Goal: Task Accomplishment & Management: Manage account settings

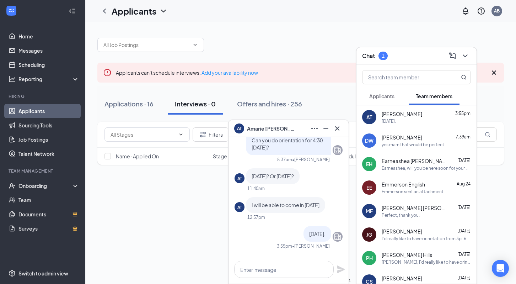
click at [303, 134] on div "AT [PERSON_NAME]" at bounding box center [289, 128] width 120 height 17
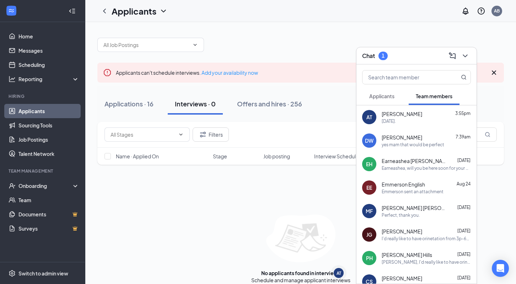
click at [389, 63] on div "Chat 1" at bounding box center [416, 55] width 120 height 17
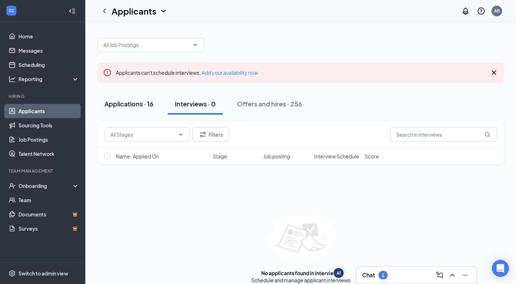
click at [146, 109] on button "Applications · 16" at bounding box center [128, 103] width 63 height 21
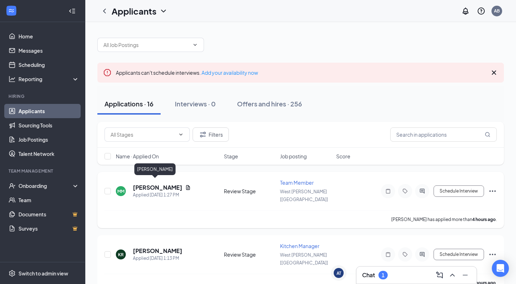
click at [155, 183] on h5 "[PERSON_NAME]" at bounding box center [157, 187] width 49 height 8
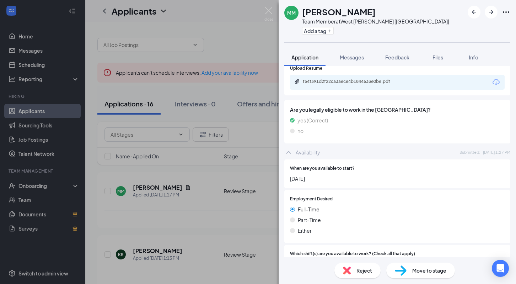
scroll to position [366, 0]
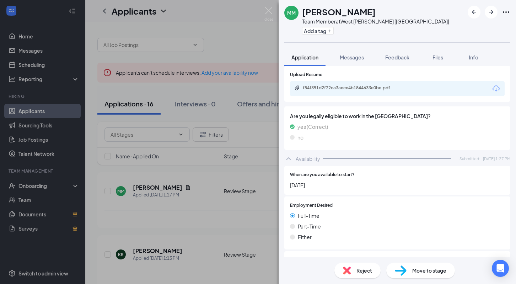
click at [209, 209] on div "MM [PERSON_NAME] Team Member at [GEOGRAPHIC_DATA][PERSON_NAME] [[GEOGRAPHIC_DAT…" at bounding box center [258, 142] width 516 height 284
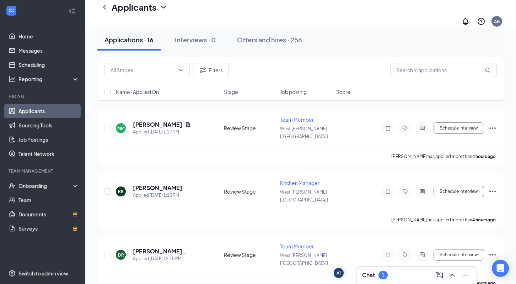
scroll to position [79, 0]
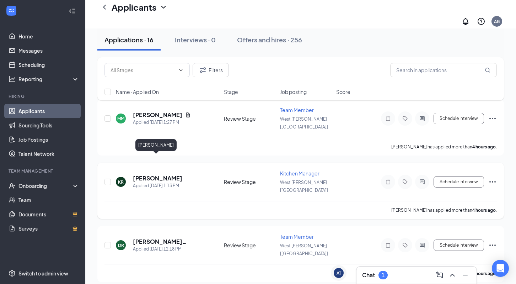
click at [160, 174] on h5 "[PERSON_NAME]" at bounding box center [157, 178] width 49 height 8
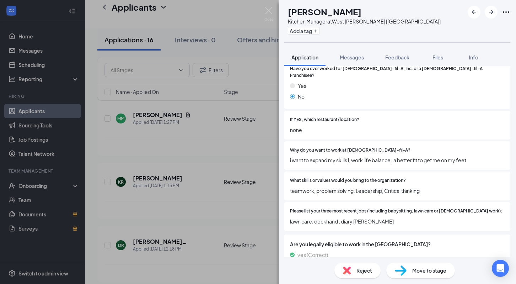
scroll to position [150, 0]
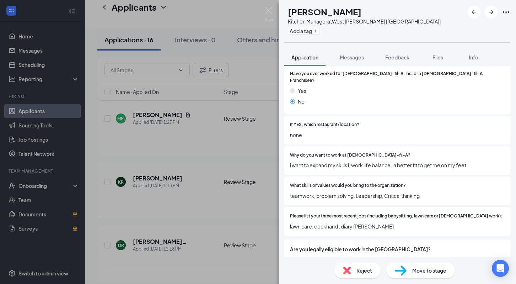
click at [220, 150] on div "KR Keiron [PERSON_NAME] Manager at [GEOGRAPHIC_DATA][PERSON_NAME] [[GEOGRAPHIC_…" at bounding box center [258, 142] width 516 height 284
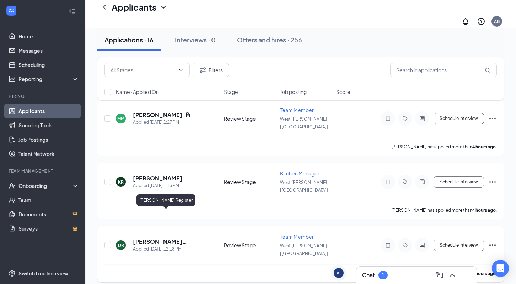
click at [175, 237] on h5 "[PERSON_NAME] Register" at bounding box center [169, 241] width 72 height 8
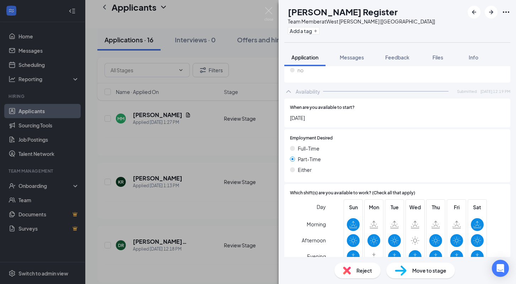
scroll to position [451, 0]
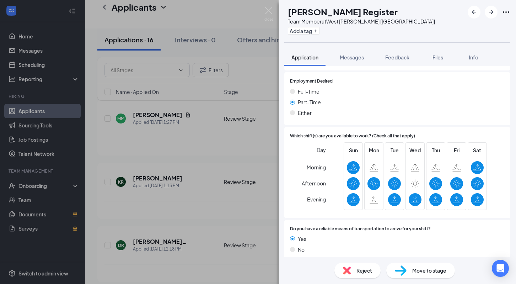
click at [254, 188] on div "[PERSON_NAME] Register Team Member at [GEOGRAPHIC_DATA][PERSON_NAME] [[GEOGRAPH…" at bounding box center [258, 142] width 516 height 284
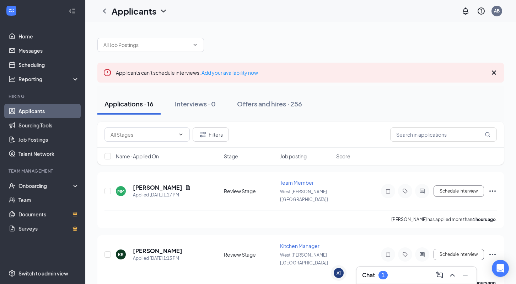
click at [48, 114] on link "Applicants" at bounding box center [48, 111] width 61 height 14
click at [121, 107] on div "Applications · 16" at bounding box center [128, 103] width 49 height 9
click at [146, 111] on button "Applications · 17" at bounding box center [128, 103] width 63 height 21
click at [160, 183] on h5 "[PERSON_NAME]" at bounding box center [147, 187] width 49 height 8
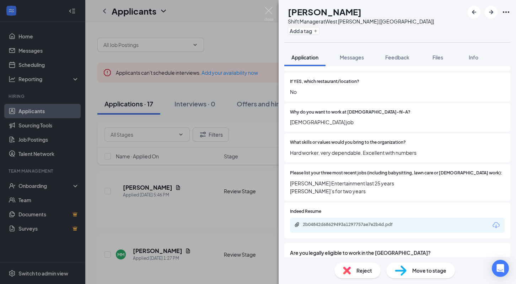
scroll to position [196, 0]
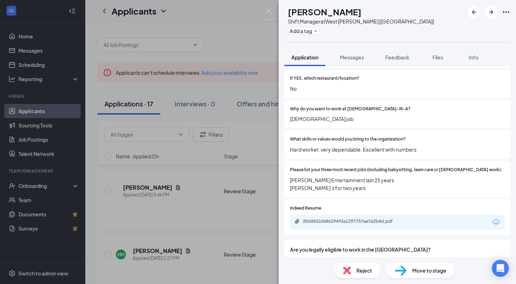
click at [229, 221] on div "[PERSON_NAME] Shift Manager at [GEOGRAPHIC_DATA][PERSON_NAME] [[GEOGRAPHIC_DATA…" at bounding box center [258, 142] width 516 height 284
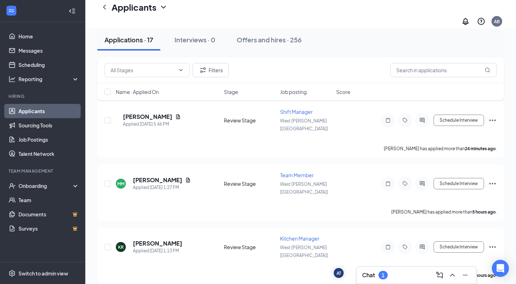
scroll to position [78, 0]
click at [151, 175] on h5 "[PERSON_NAME]" at bounding box center [157, 179] width 49 height 8
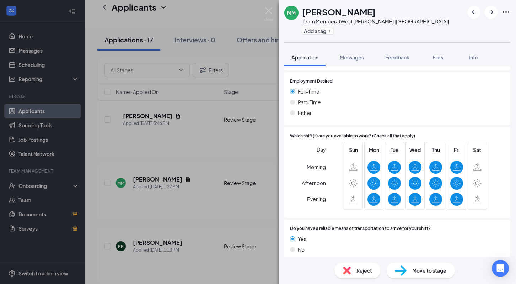
scroll to position [486, 0]
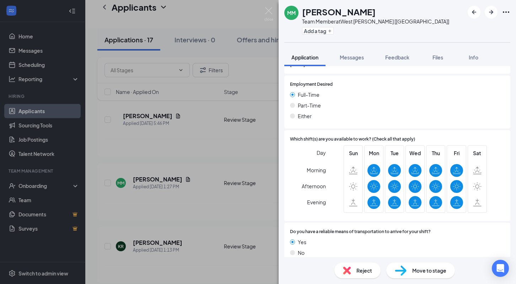
click at [209, 169] on div "MM [PERSON_NAME] Team Member at [GEOGRAPHIC_DATA][PERSON_NAME] [[GEOGRAPHIC_DAT…" at bounding box center [258, 142] width 516 height 284
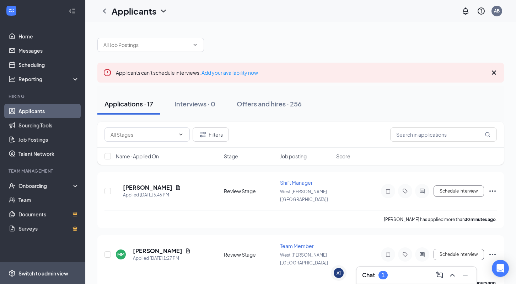
click at [38, 268] on span "Switch to admin view" at bounding box center [48, 273] width 61 height 22
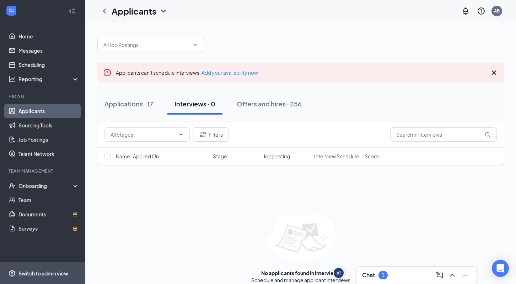
click at [38, 272] on div "Switch to admin view" at bounding box center [43, 272] width 50 height 7
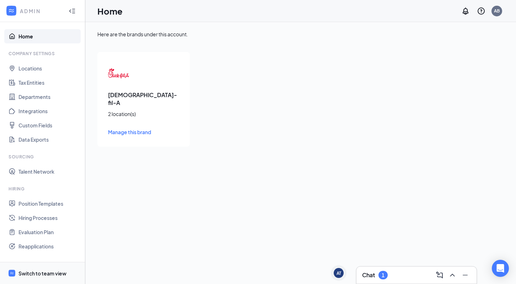
click at [38, 270] on div "Switch to team view" at bounding box center [42, 272] width 48 height 7
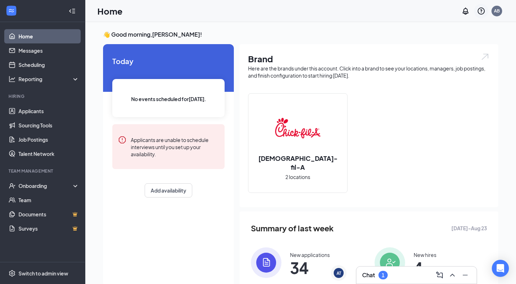
click at [478, 12] on icon "QuestionInfo" at bounding box center [481, 11] width 9 height 9
click at [442, 47] on link "Help center" at bounding box center [445, 48] width 77 height 7
click at [47, 278] on span "Switch to admin view" at bounding box center [48, 273] width 61 height 22
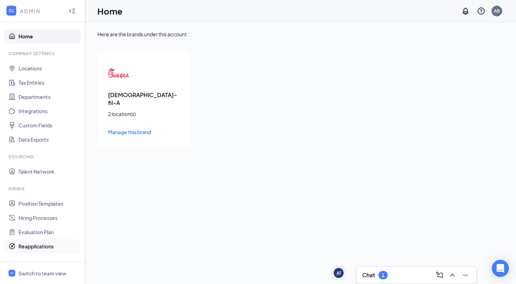
click at [41, 246] on link "Reapplications" at bounding box center [48, 246] width 61 height 14
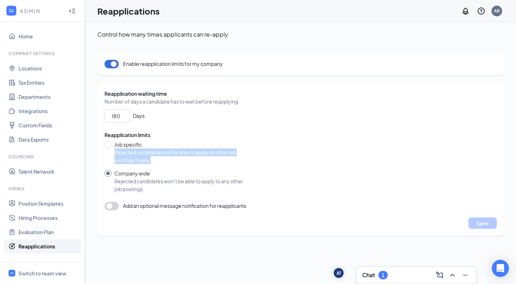
drag, startPoint x: 153, startPoint y: 160, endPoint x: 111, endPoint y: 155, distance: 42.3
click at [111, 155] on div "Job specific Rejected candidates will be able to apply to other job postings fr…" at bounding box center [173, 169] width 139 height 58
click at [166, 137] on span "Reapplication limits" at bounding box center [300, 135] width 392 height 8
click at [112, 204] on button "button" at bounding box center [111, 205] width 14 height 9
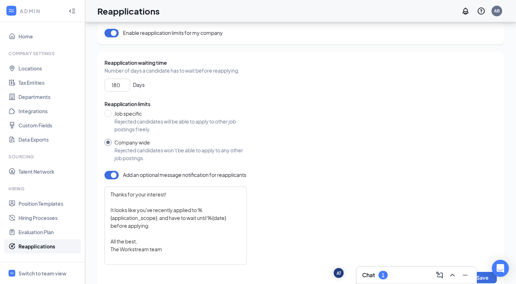
scroll to position [33, 0]
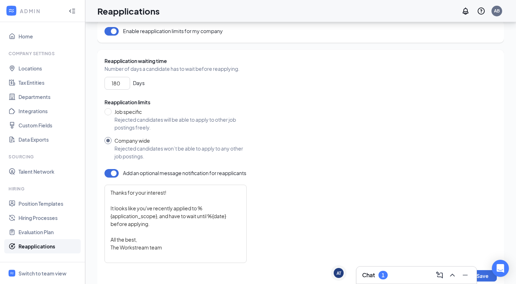
click at [112, 174] on button "button" at bounding box center [111, 173] width 14 height 9
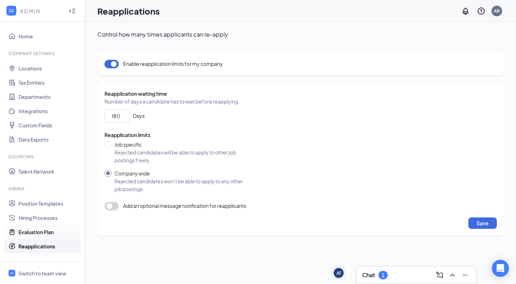
click at [56, 237] on link "Evaluation Plan" at bounding box center [48, 232] width 61 height 14
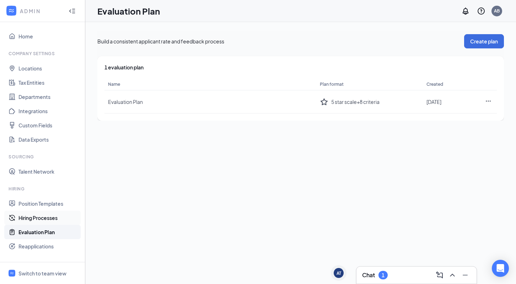
click at [37, 222] on link "Hiring Processes" at bounding box center [48, 217] width 61 height 14
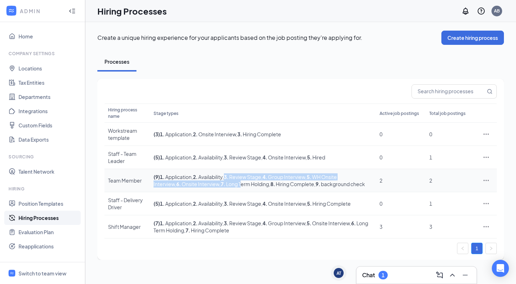
drag, startPoint x: 230, startPoint y: 174, endPoint x: 220, endPoint y: 186, distance: 15.2
click at [221, 186] on td "( 9 ) 1 . Application , 2 . Availability , 3 . Review Stage , 4 . Group Intervi…" at bounding box center [263, 180] width 226 height 23
click at [37, 206] on link "Position Templates" at bounding box center [48, 203] width 61 height 14
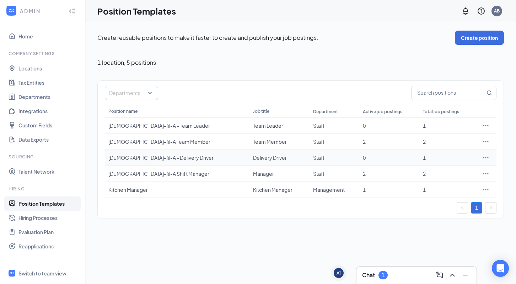
click at [486, 158] on icon "Ellipses" at bounding box center [485, 157] width 7 height 7
click at [451, 207] on span "View job postings" at bounding box center [443, 204] width 41 height 6
click at [38, 141] on link "Data Exports" at bounding box center [48, 139] width 61 height 14
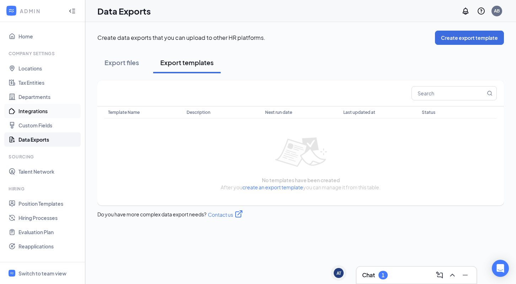
click at [34, 113] on link "Integrations" at bounding box center [48, 111] width 61 height 14
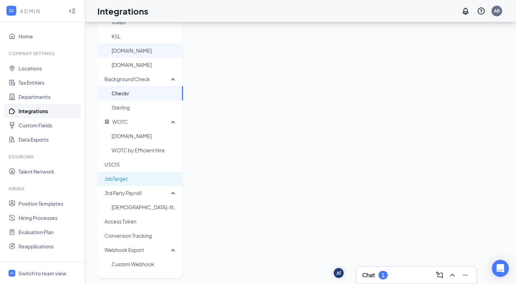
scroll to position [140, 0]
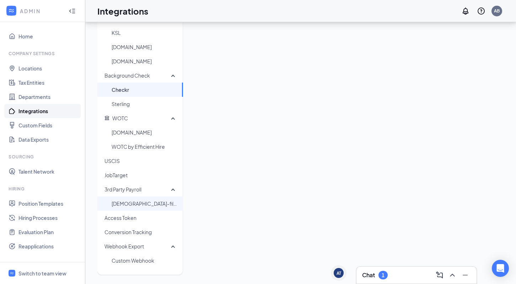
click at [137, 205] on span "Chick-fil-A HR/Payroll" at bounding box center [145, 203] width 66 height 14
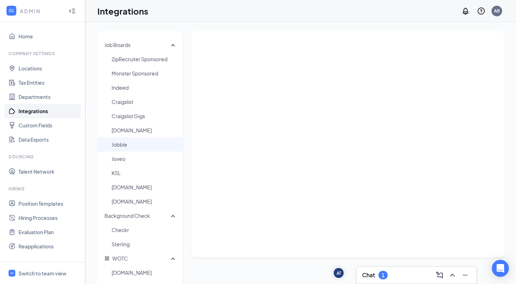
click at [128, 145] on span "Jobble" at bounding box center [145, 144] width 66 height 14
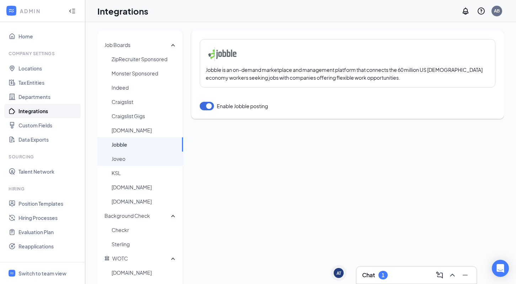
click at [127, 163] on span "Joveo" at bounding box center [145, 158] width 66 height 14
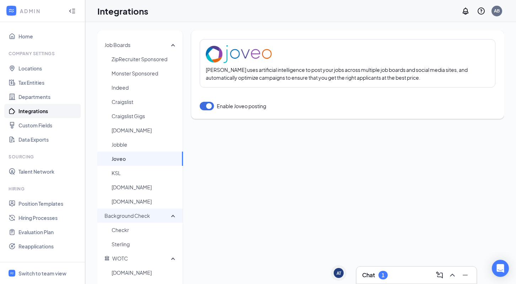
click at [127, 214] on span "Background Check" at bounding box center [126, 215] width 45 height 6
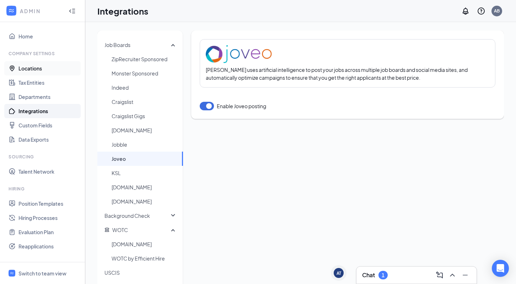
click at [30, 65] on link "Locations" at bounding box center [48, 68] width 61 height 14
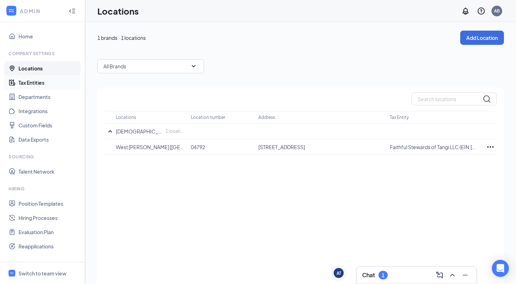
click at [32, 83] on link "Tax Entities" at bounding box center [48, 82] width 61 height 14
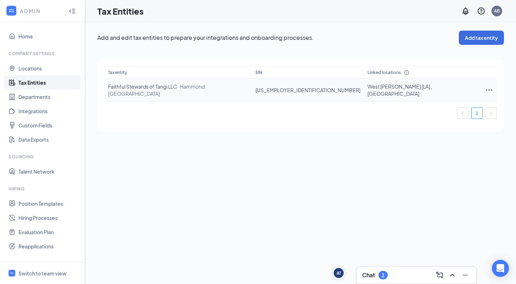
click at [485, 87] on icon "Ellipses" at bounding box center [489, 90] width 9 height 9
click at [50, 95] on link "Departments" at bounding box center [48, 97] width 61 height 14
